Goal: Transaction & Acquisition: Purchase product/service

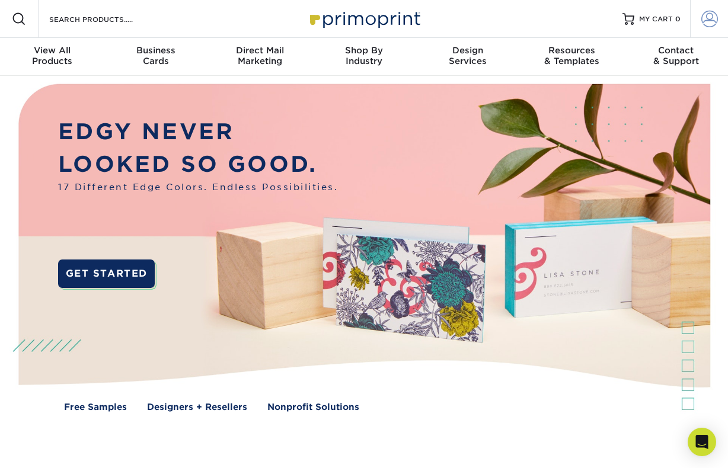
click at [702, 20] on span at bounding box center [709, 19] width 17 height 17
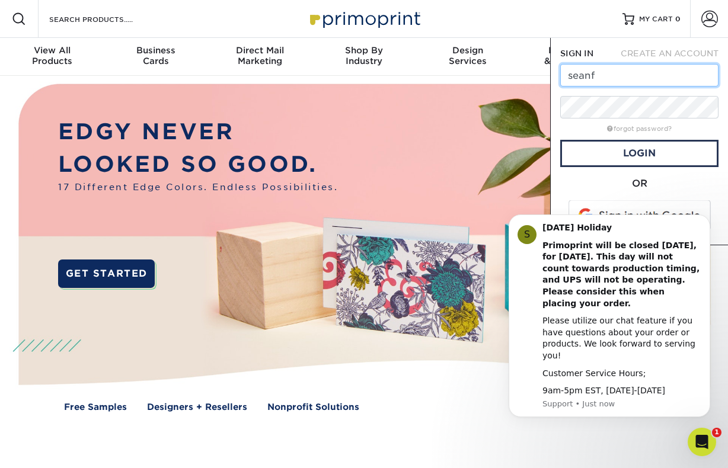
type input "[EMAIL_ADDRESS][DOMAIN_NAME]"
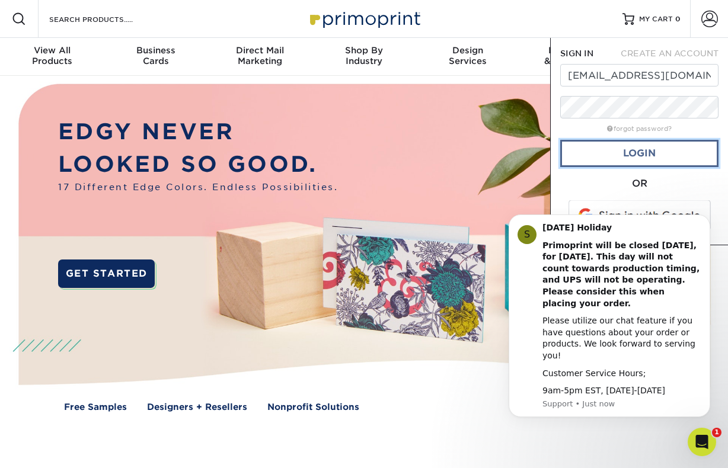
click at [651, 162] on link "Login" at bounding box center [639, 153] width 158 height 27
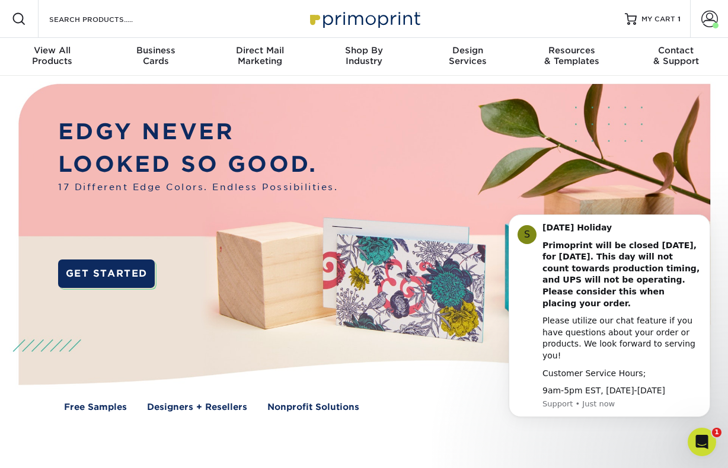
click at [513, 16] on div "Resources Menu Search Products Account Welcome, Brian Account Dashboard Active …" at bounding box center [364, 19] width 728 height 38
click at [704, 222] on icon "Dismiss notification" at bounding box center [706, 218] width 7 height 7
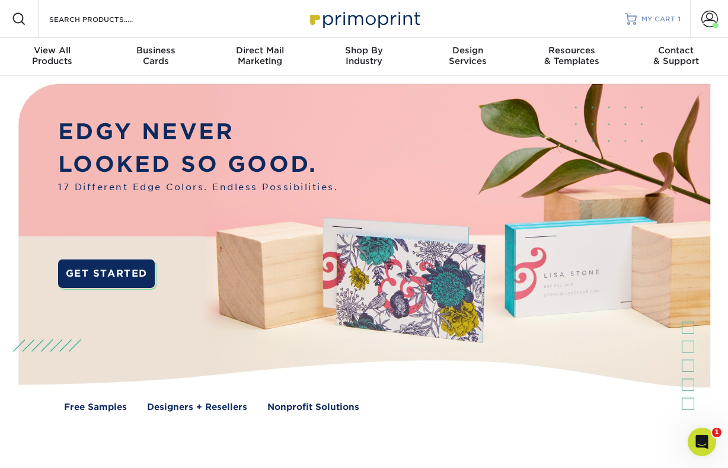
click at [655, 19] on span "MY CART" at bounding box center [658, 19] width 34 height 10
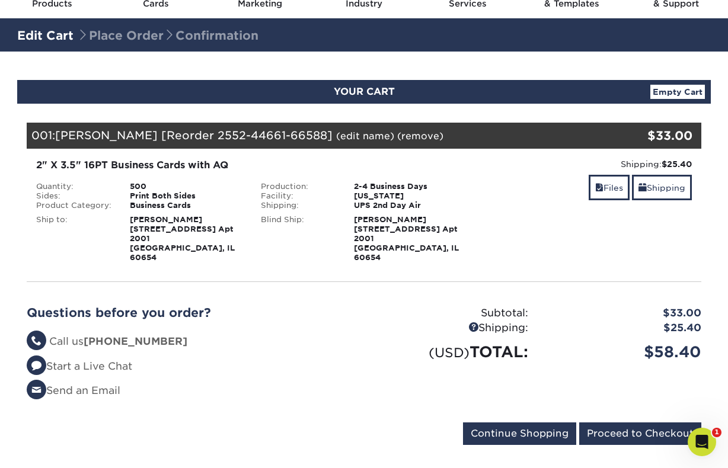
scroll to position [56, 0]
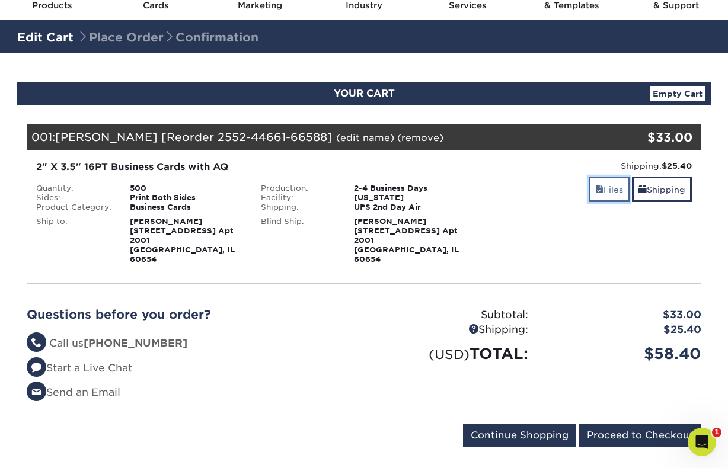
click at [608, 191] on link "Files" at bounding box center [608, 189] width 41 height 25
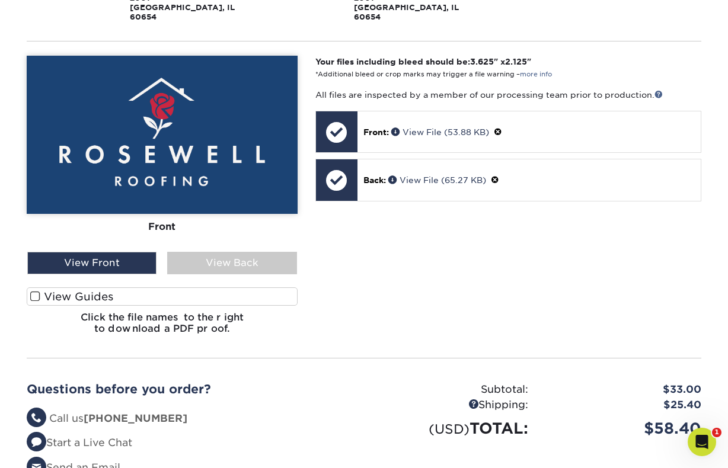
scroll to position [370, 0]
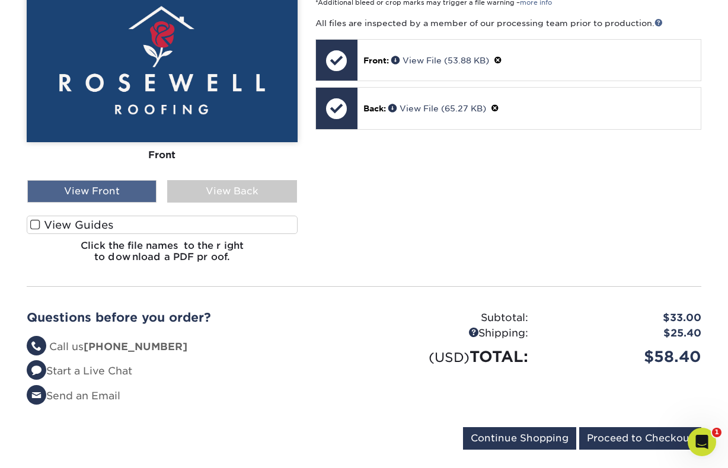
click at [121, 180] on div "View Front" at bounding box center [91, 191] width 129 height 23
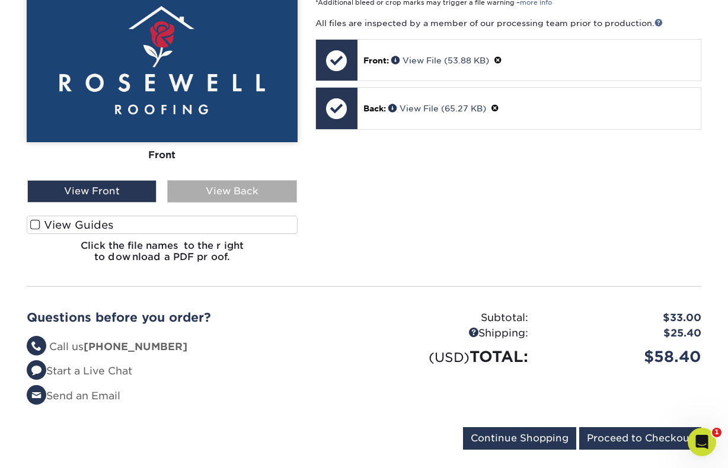
click at [198, 180] on div "View Back" at bounding box center [231, 191] width 129 height 23
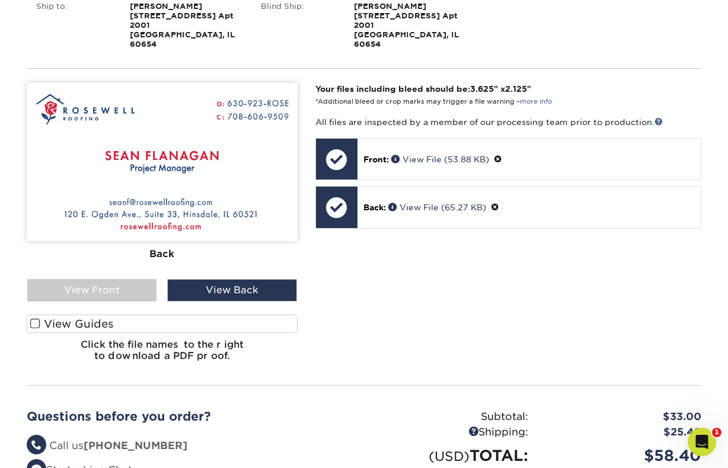
scroll to position [450, 0]
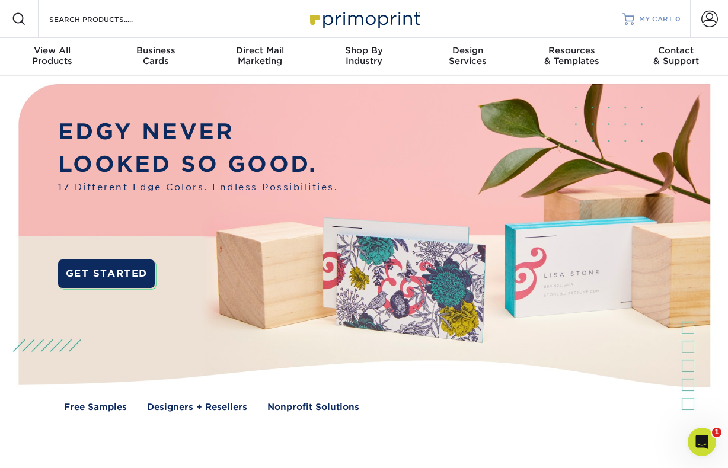
click at [659, 17] on span "MY CART" at bounding box center [656, 19] width 34 height 10
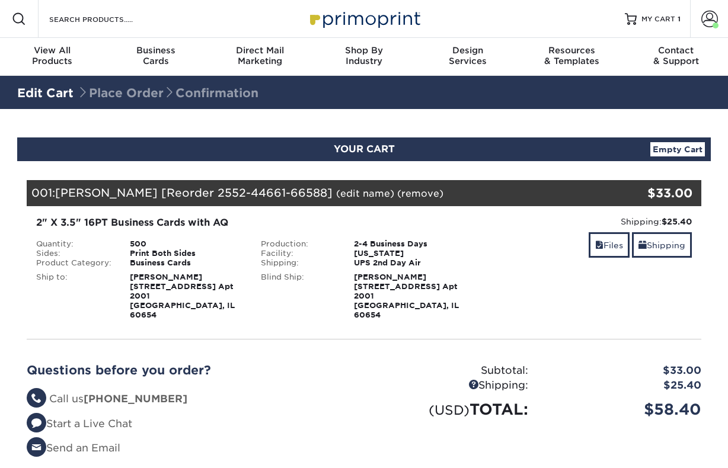
select select "281604"
click at [675, 248] on link "Shipping" at bounding box center [662, 244] width 60 height 25
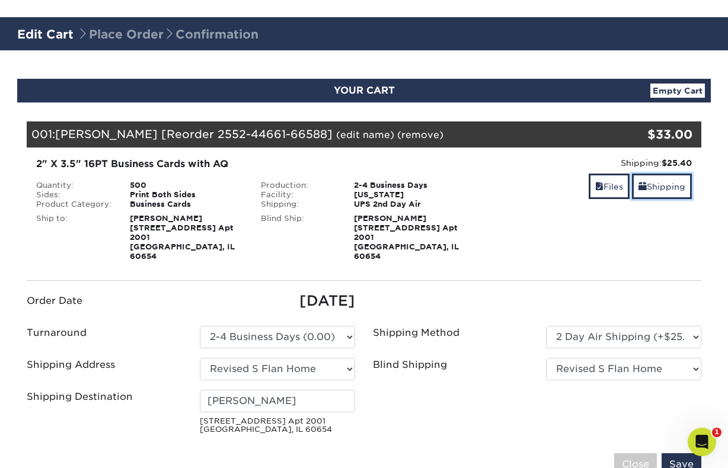
scroll to position [87, 0]
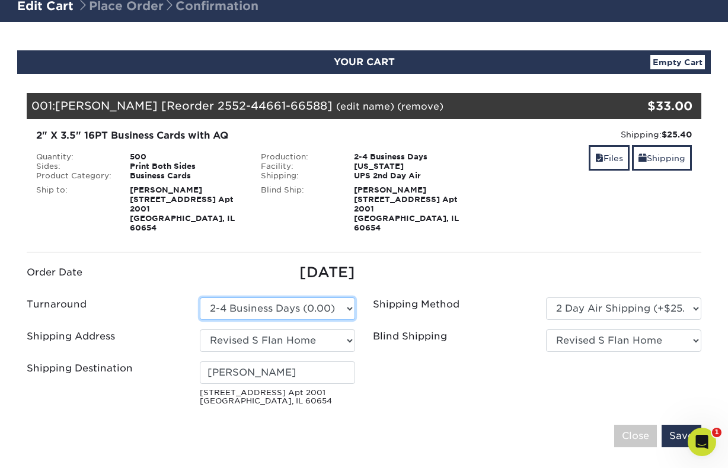
click at [297, 297] on select "Please Select 2 Business Days (0.00) 2-4 Business Days (0.00) Next Business Day…" at bounding box center [277, 308] width 155 height 23
click at [336, 297] on select "Please Select 2 Business Days (0.00) 2-4 Business Days (0.00) Next Business Day…" at bounding box center [277, 308] width 155 height 23
select select "6247fa13-6ec4-4bd5-81ce-27fae4b5d043"
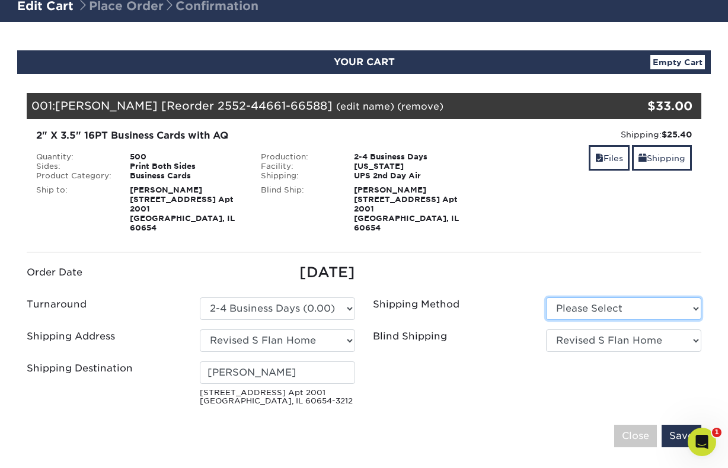
click at [636, 303] on select "Please Select Ground Shipping (+$8.96) 3 Day Shipping Service (+$24.92)" at bounding box center [623, 308] width 155 height 23
select select "03"
click at [674, 430] on input "Save" at bounding box center [681, 436] width 40 height 23
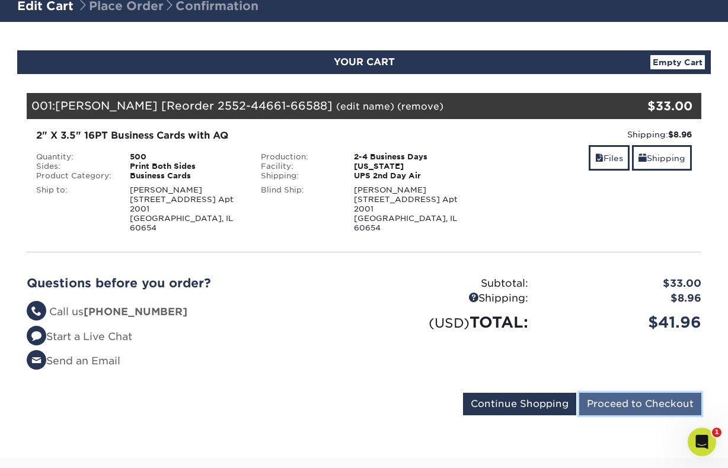
click at [610, 393] on input "Proceed to Checkout" at bounding box center [640, 404] width 122 height 23
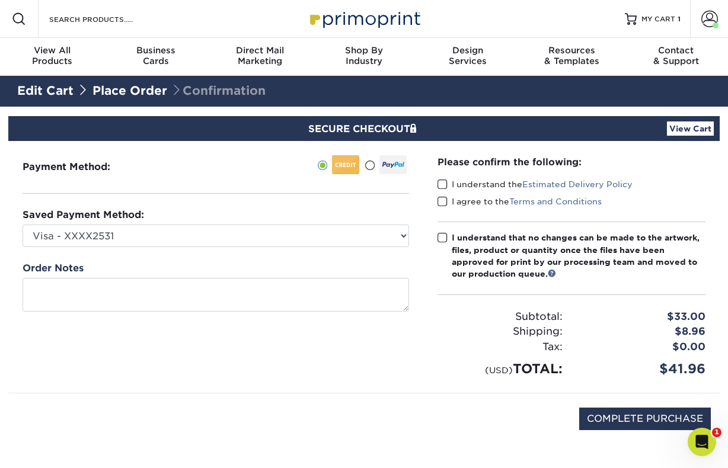
click at [440, 182] on span at bounding box center [442, 184] width 10 height 11
click at [0, 0] on input "I understand the Estimated Delivery Policy" at bounding box center [0, 0] width 0 height 0
click at [444, 200] on span at bounding box center [442, 201] width 10 height 11
click at [0, 0] on input "I agree to the Terms and Conditions" at bounding box center [0, 0] width 0 height 0
click at [442, 235] on span at bounding box center [442, 237] width 10 height 11
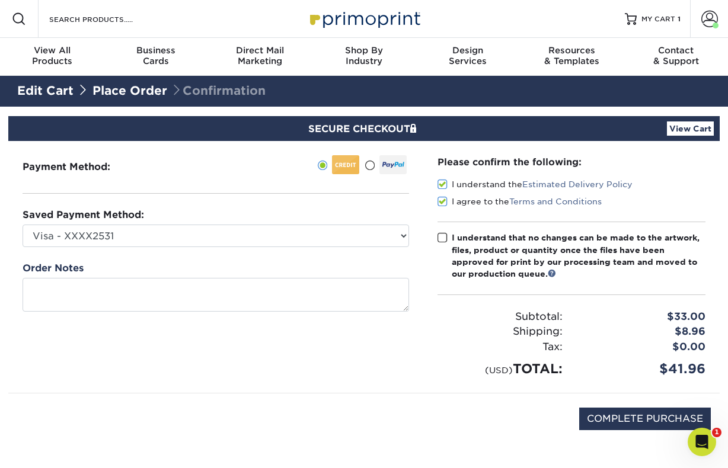
click at [0, 0] on input "I understand that no changes can be made to the artwork, files, product or quan…" at bounding box center [0, 0] width 0 height 0
click at [635, 418] on input "COMPLETE PURCHASE" at bounding box center [645, 419] width 132 height 23
type input "PROCESSING, PLEASE WAIT..."
